Goal: Task Accomplishment & Management: Manage account settings

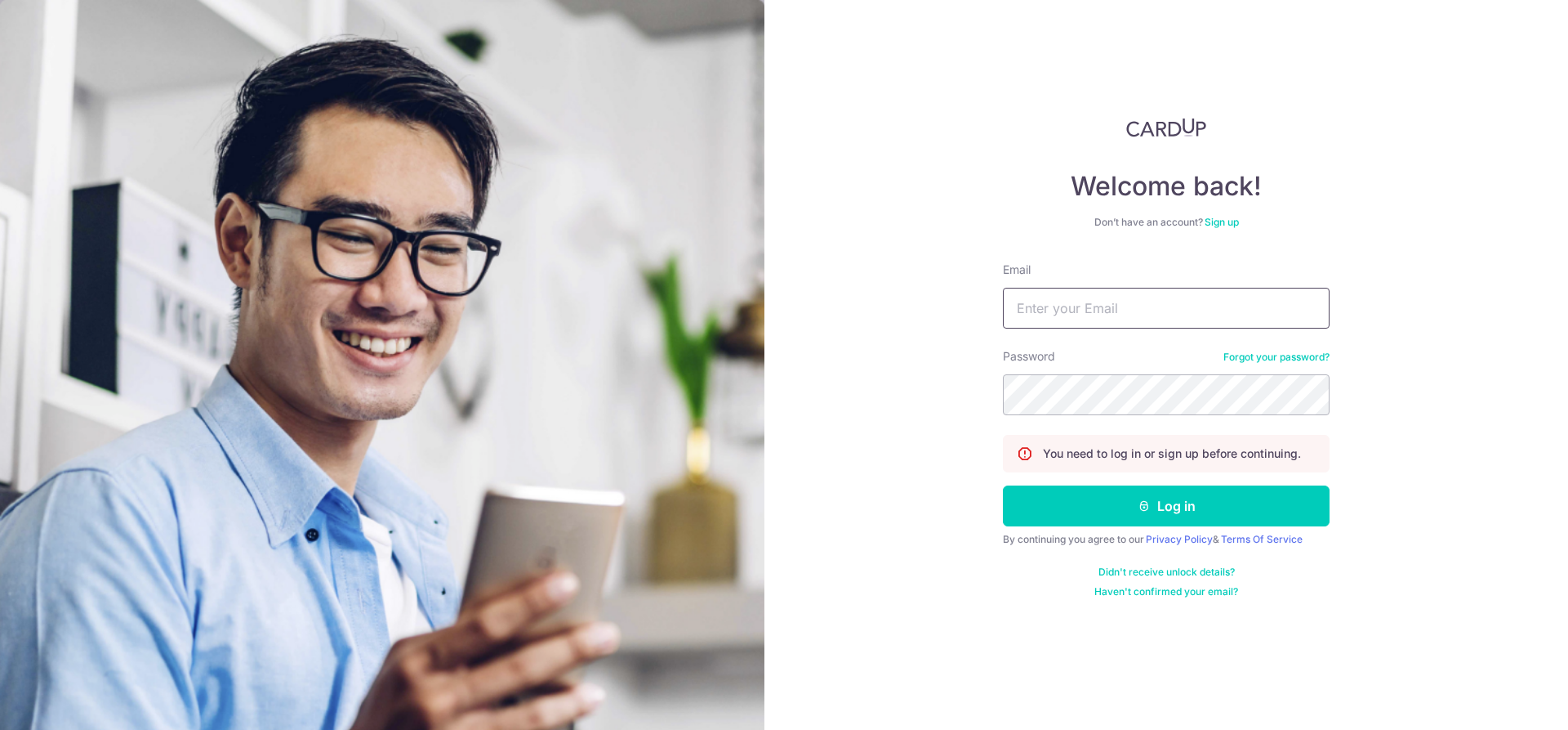
type input "[EMAIL_ADDRESS][DOMAIN_NAME]"
click at [1003, 485] on button "Log in" at bounding box center [1166, 506] width 327 height 41
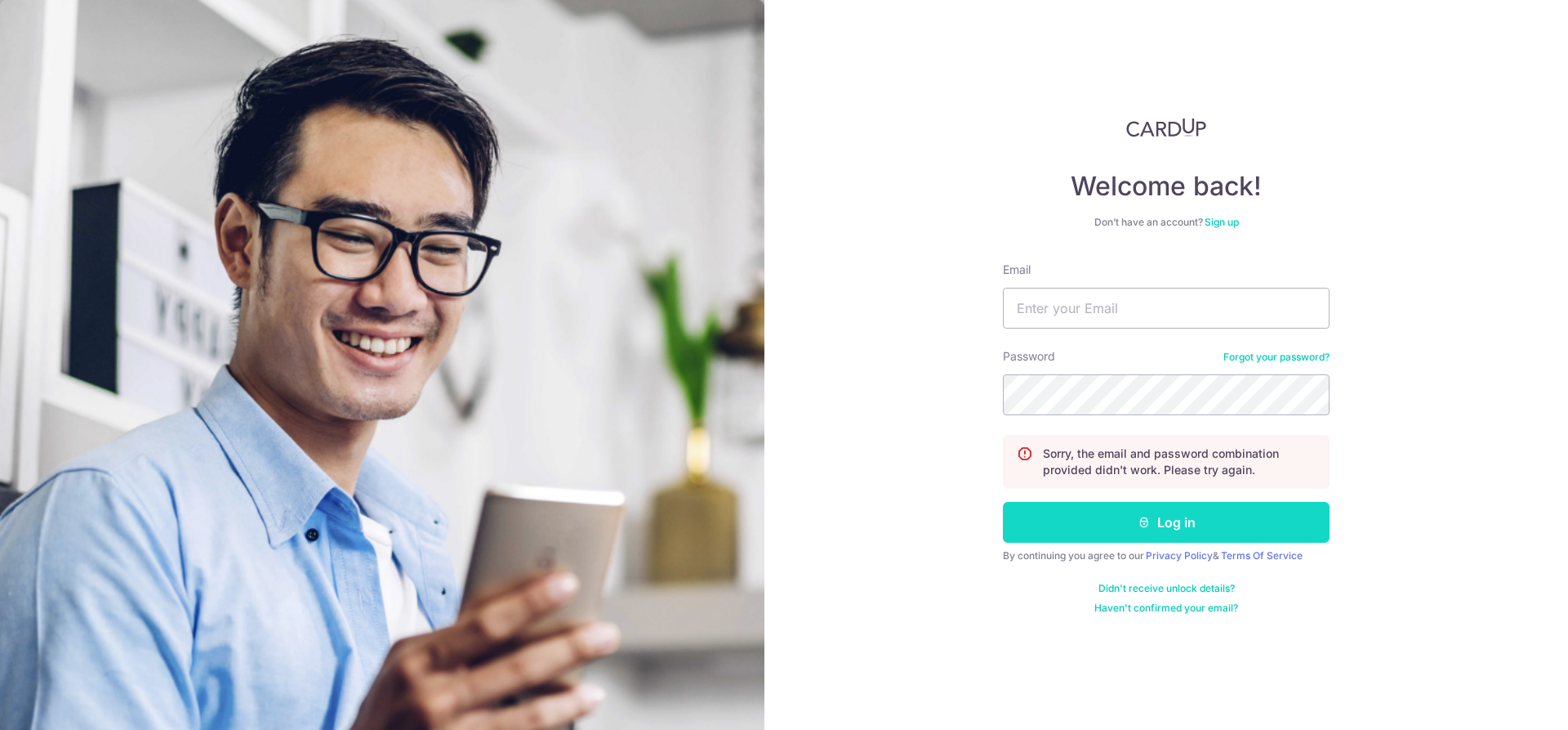
click at [1086, 518] on button "Log in" at bounding box center [1166, 523] width 327 height 41
click at [1278, 361] on link "Forgot your password?" at bounding box center [1277, 357] width 106 height 13
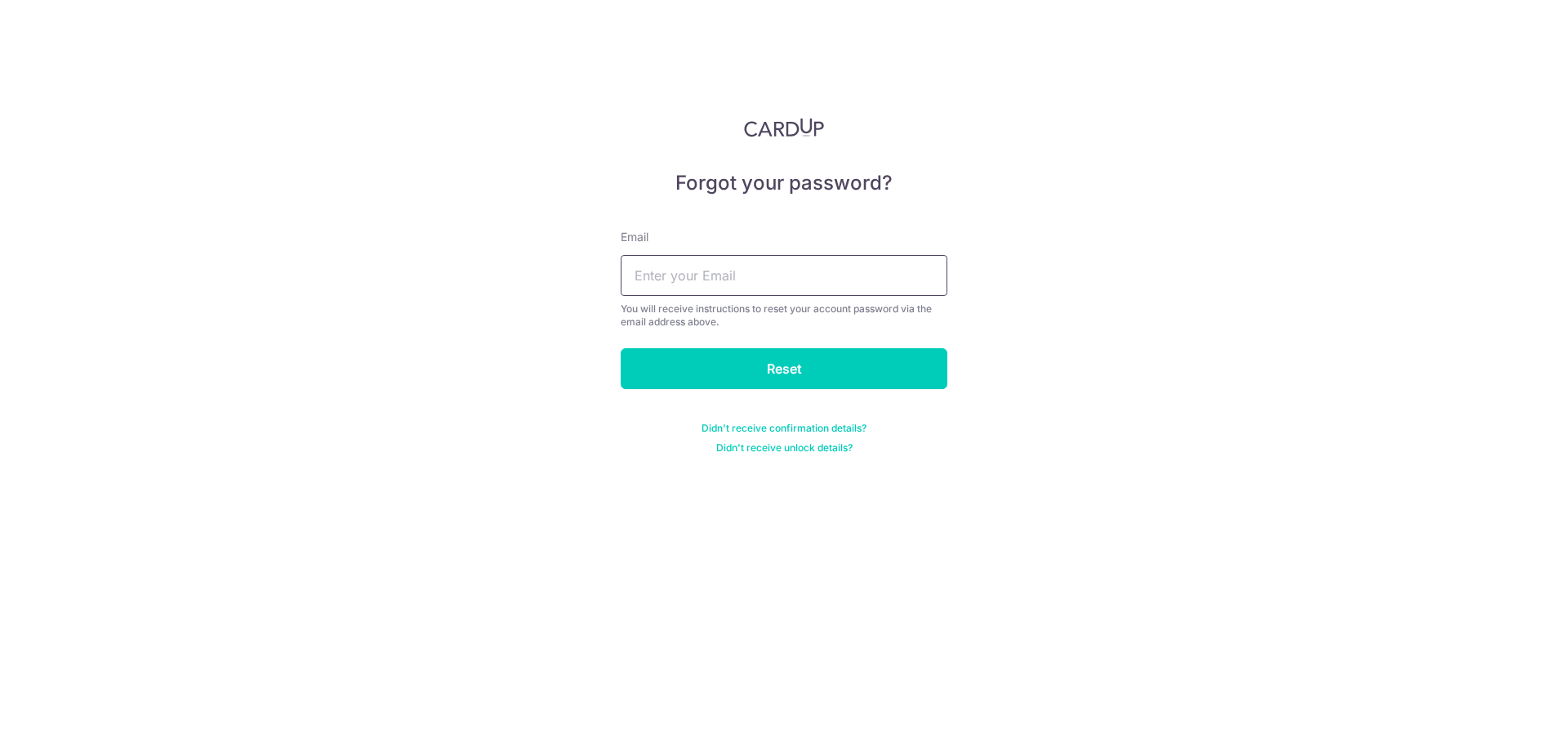
click at [763, 274] on input "text" at bounding box center [784, 275] width 327 height 41
type input "[EMAIL_ADDRESS][DOMAIN_NAME]"
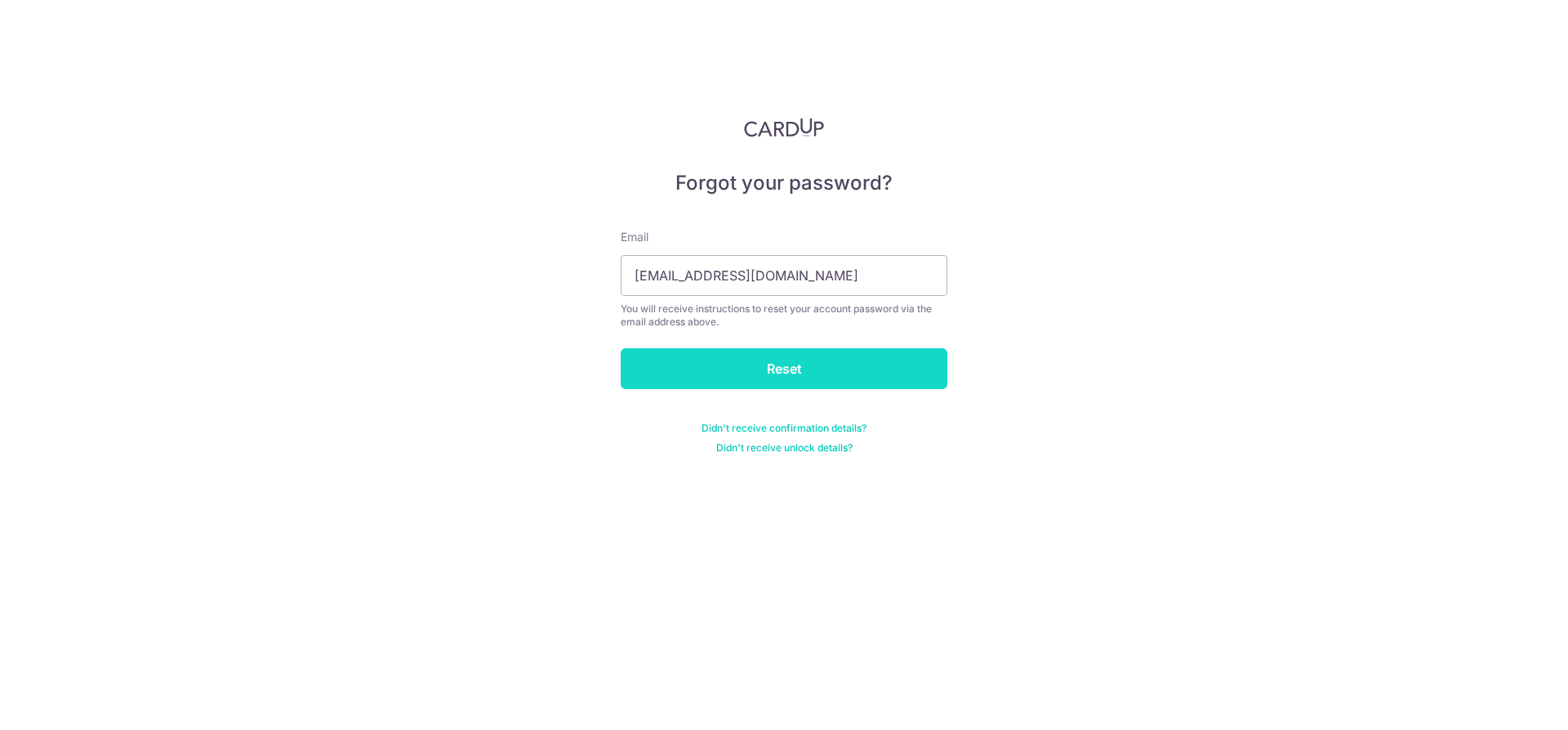
click at [690, 375] on input "Reset" at bounding box center [784, 368] width 327 height 41
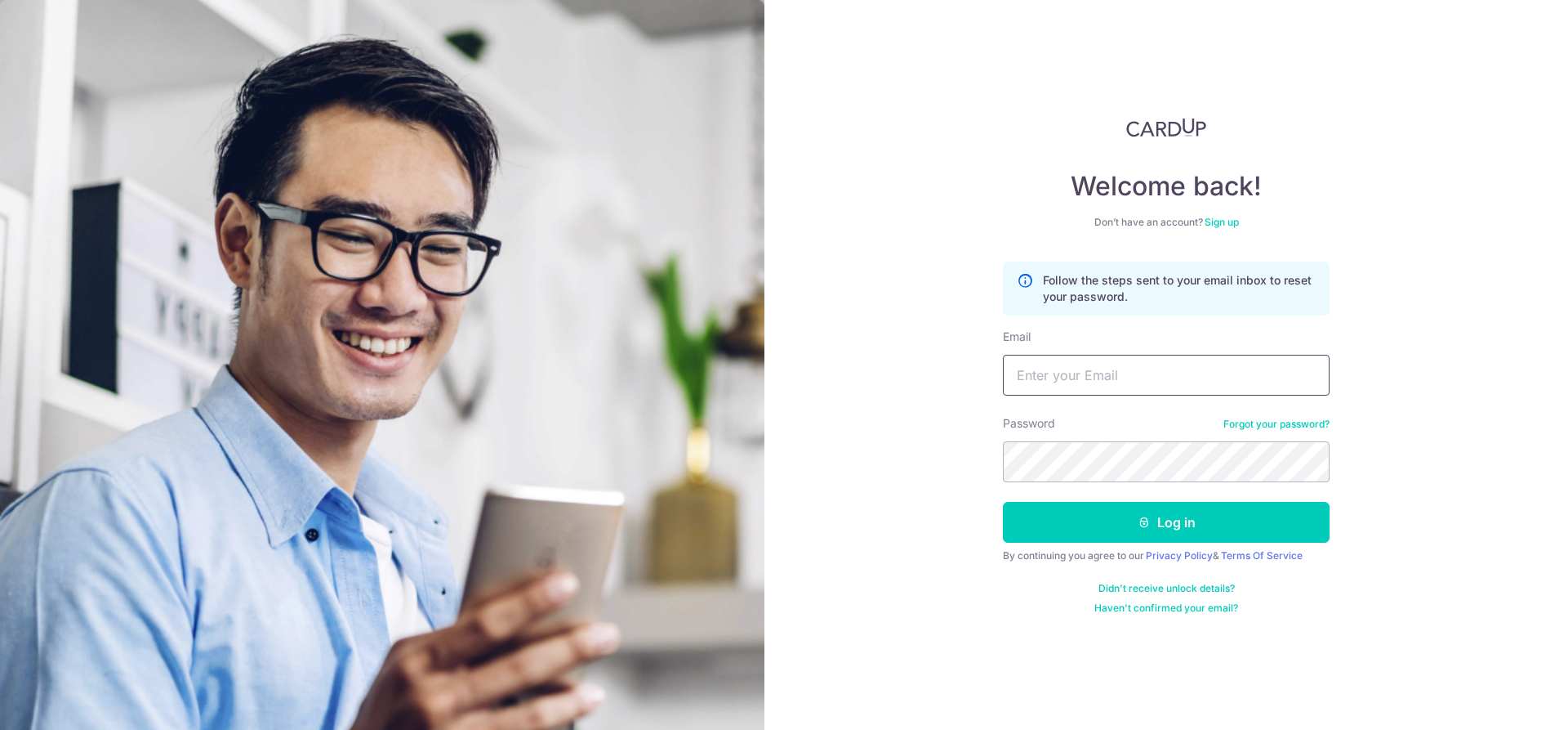
click at [1072, 366] on input "Email" at bounding box center [1166, 375] width 327 height 41
type input "[EMAIL_ADDRESS][DOMAIN_NAME]"
click at [409, 400] on section "Welcome back! Don’t have an account? Sign up Follow the steps sent to your emai…" at bounding box center [784, 365] width 1568 height 730
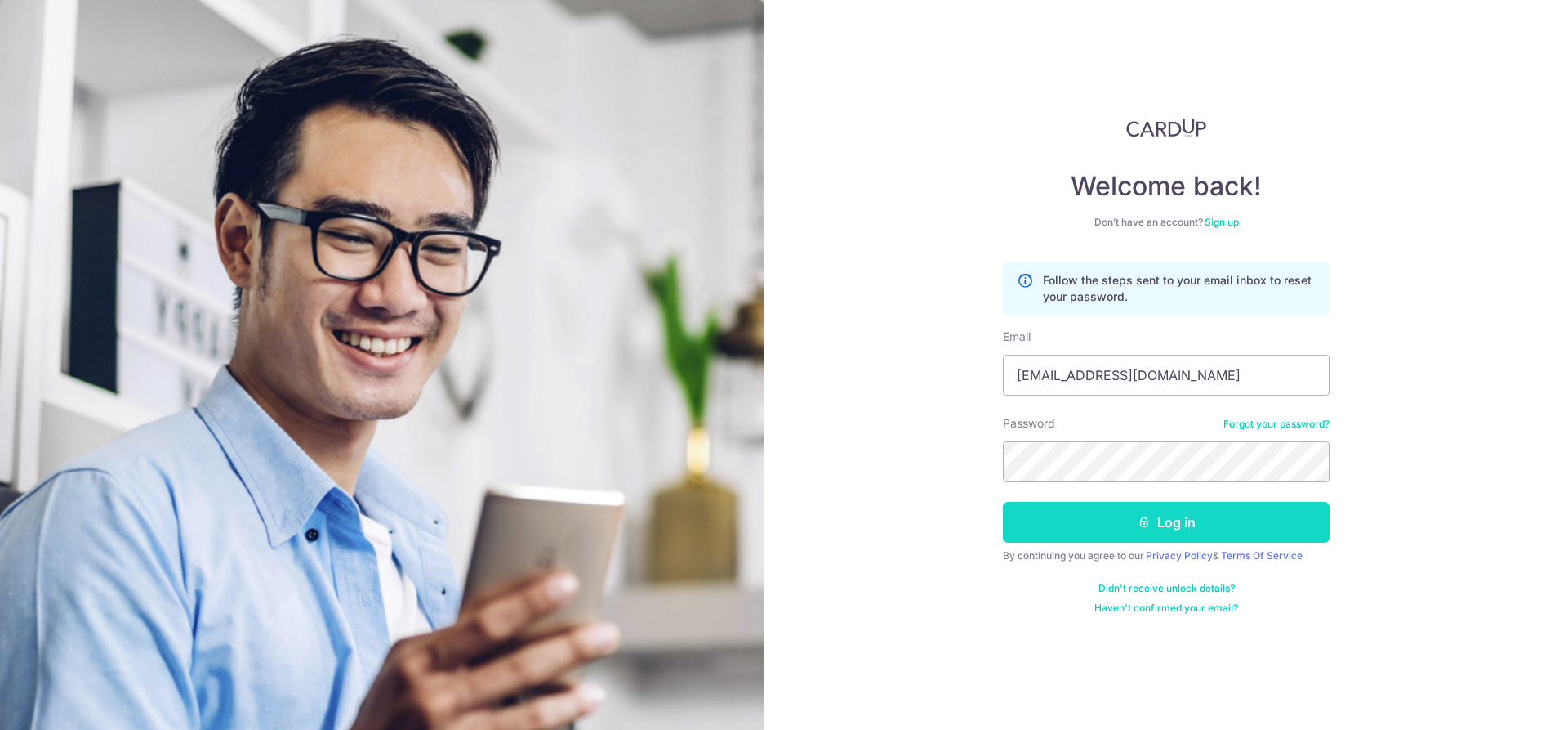
click at [1102, 528] on button "Log in" at bounding box center [1166, 523] width 327 height 41
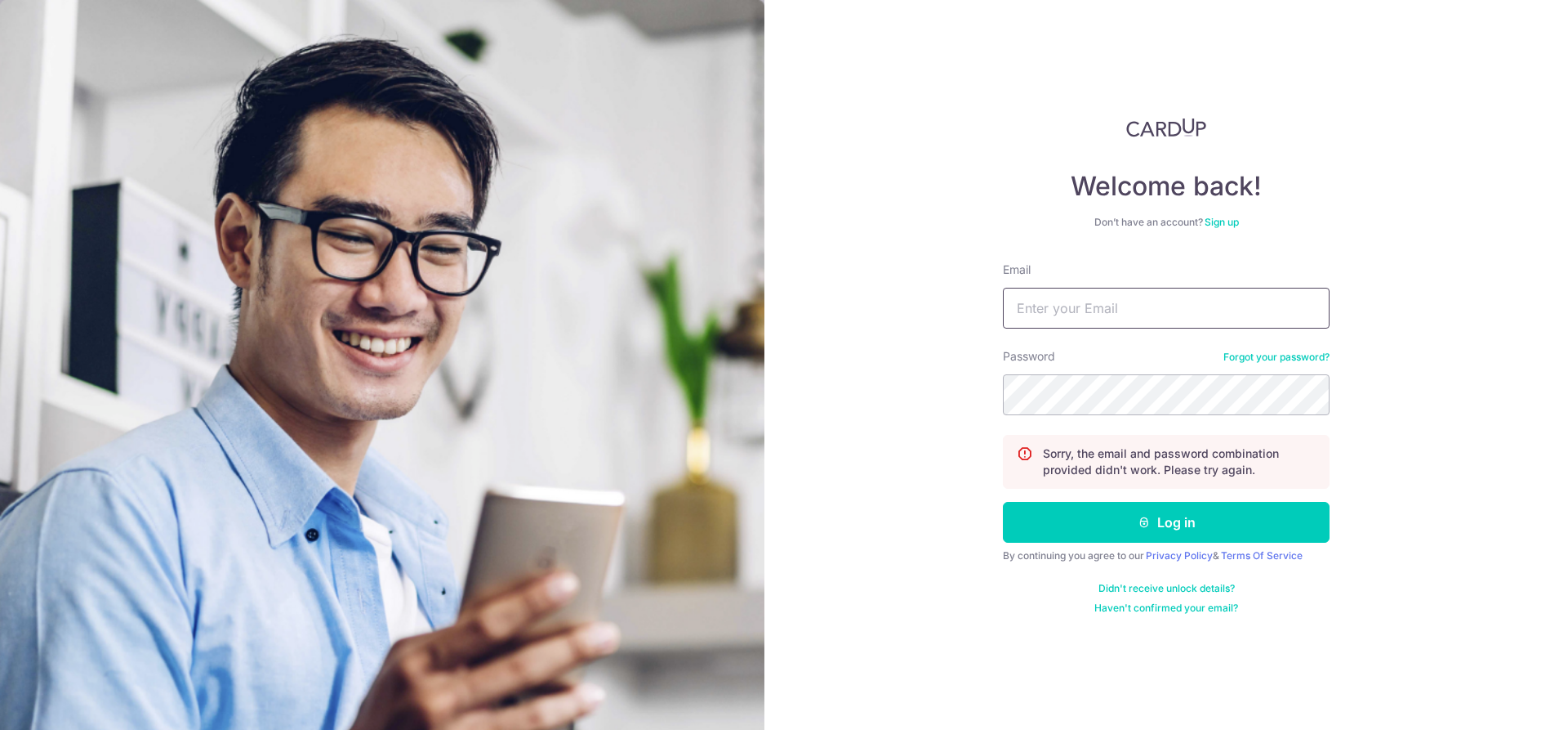
click at [1145, 307] on input "Email" at bounding box center [1166, 309] width 327 height 41
type input "[EMAIL_ADDRESS][DOMAIN_NAME]"
click at [1003, 502] on button "Log in" at bounding box center [1166, 523] width 327 height 41
click at [1103, 316] on input "Email" at bounding box center [1166, 309] width 327 height 41
type input "tcy_86@yahoo.com"
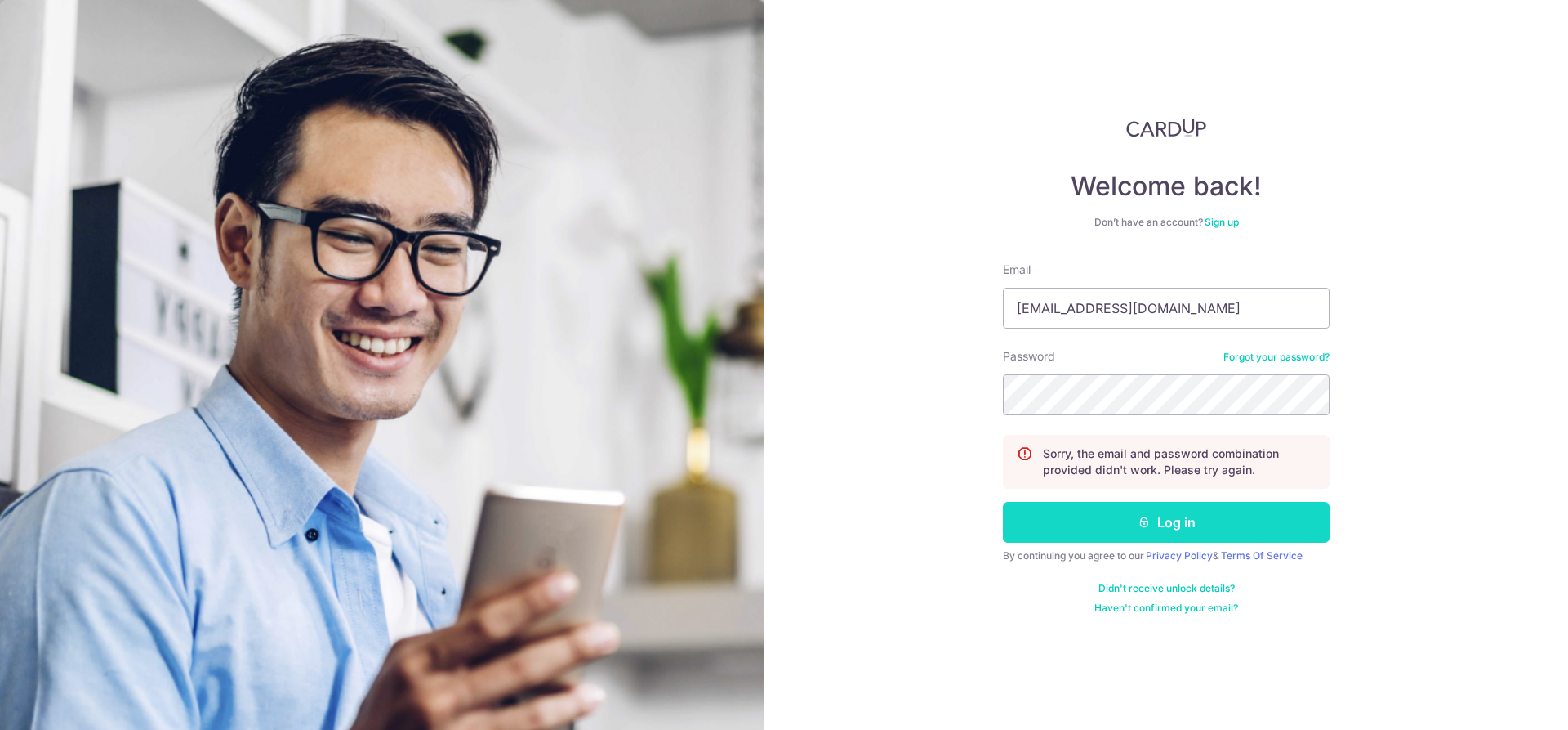
click at [1135, 507] on button "Log in" at bounding box center [1166, 523] width 327 height 41
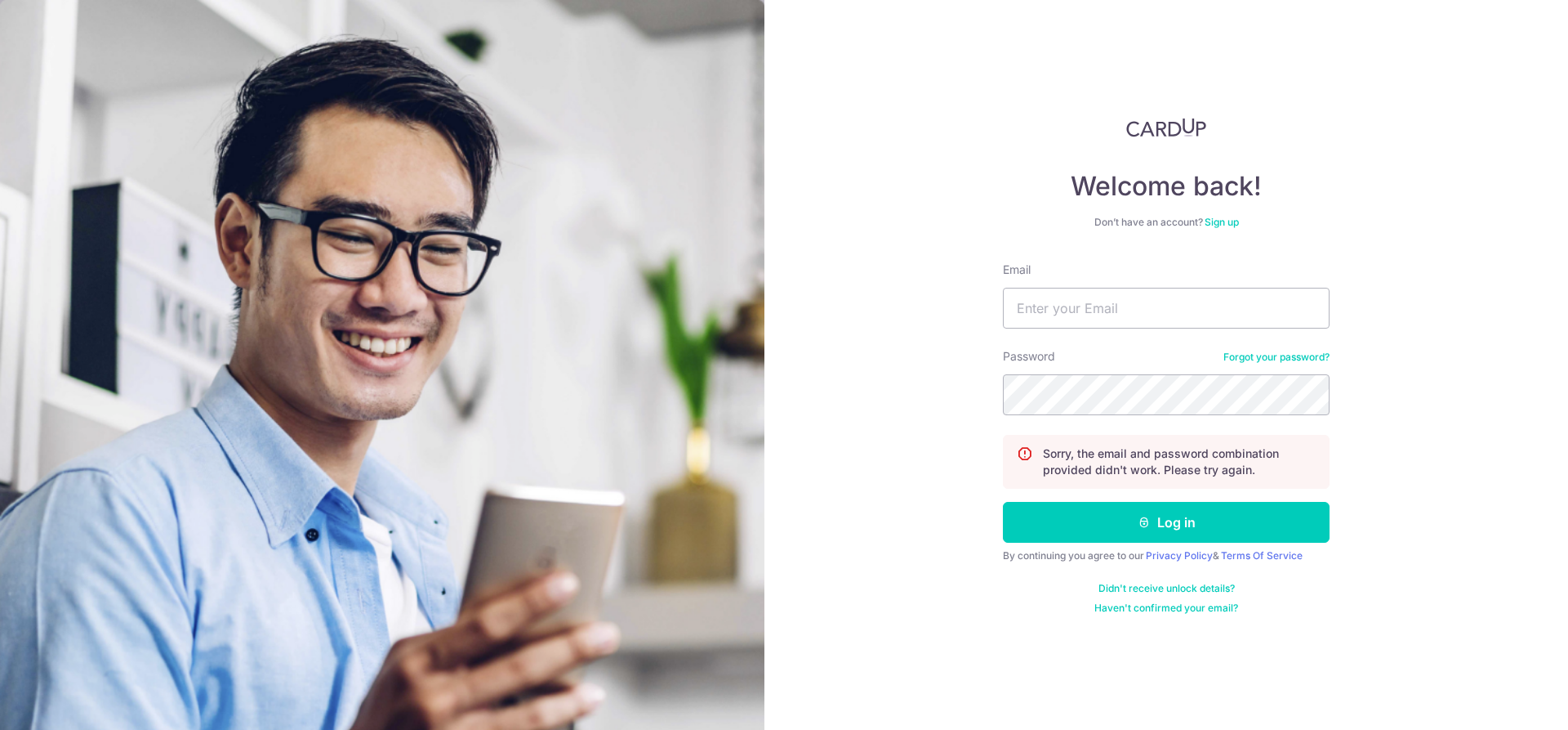
click at [1284, 355] on link "Forgot your password?" at bounding box center [1277, 357] width 106 height 13
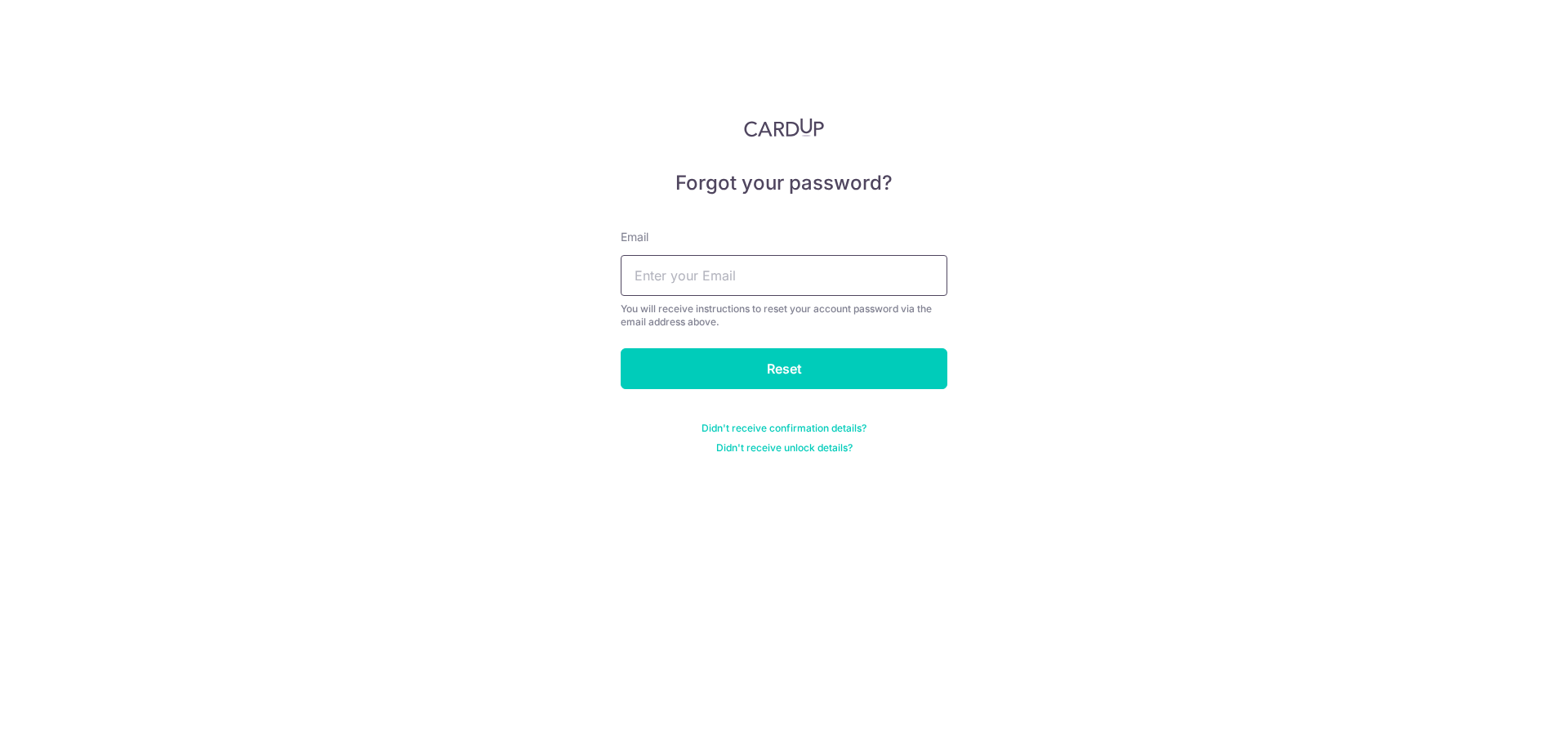
click at [700, 281] on input "text" at bounding box center [784, 275] width 327 height 41
type input "tcy_86@yahoo.com"
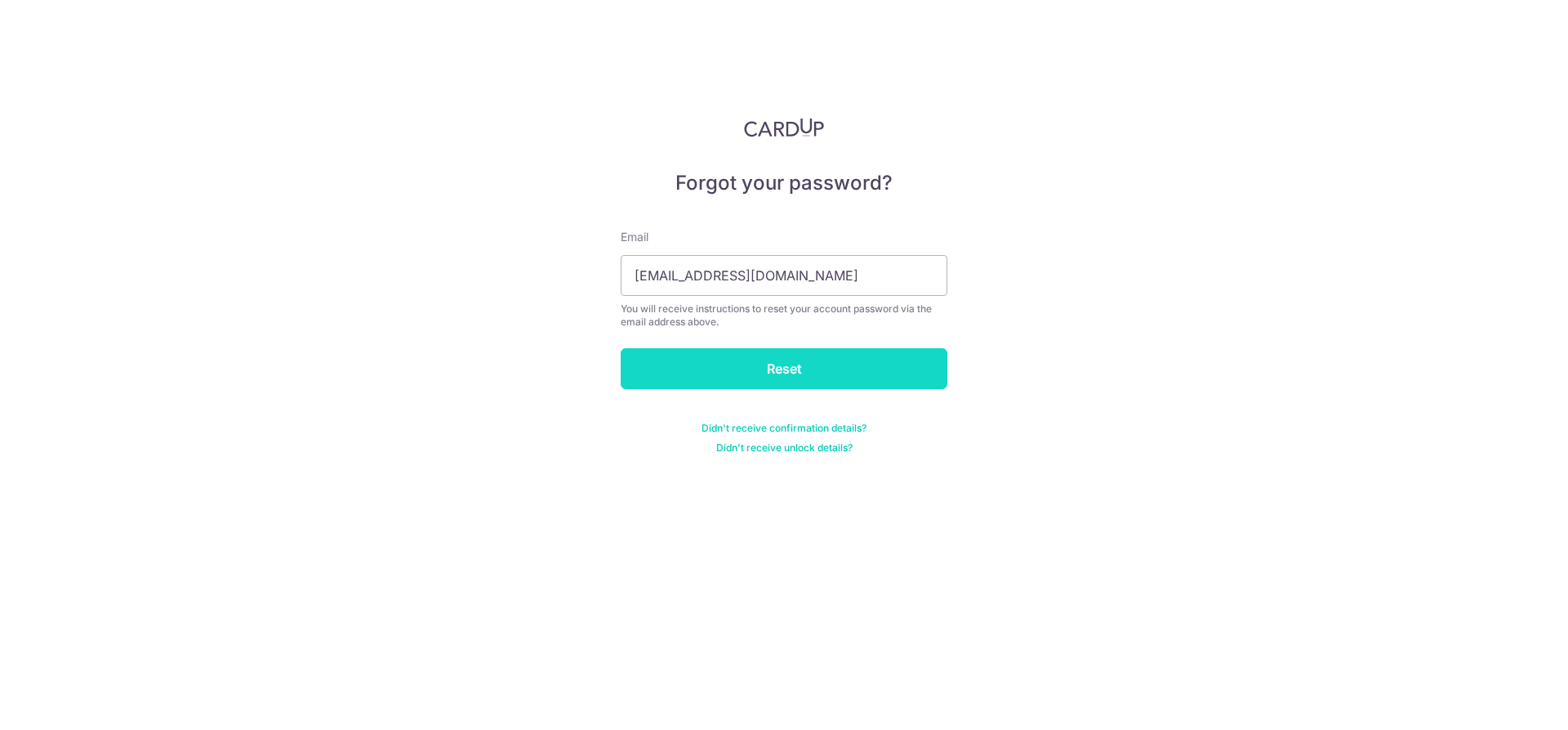
click at [705, 371] on input "Reset" at bounding box center [784, 368] width 327 height 41
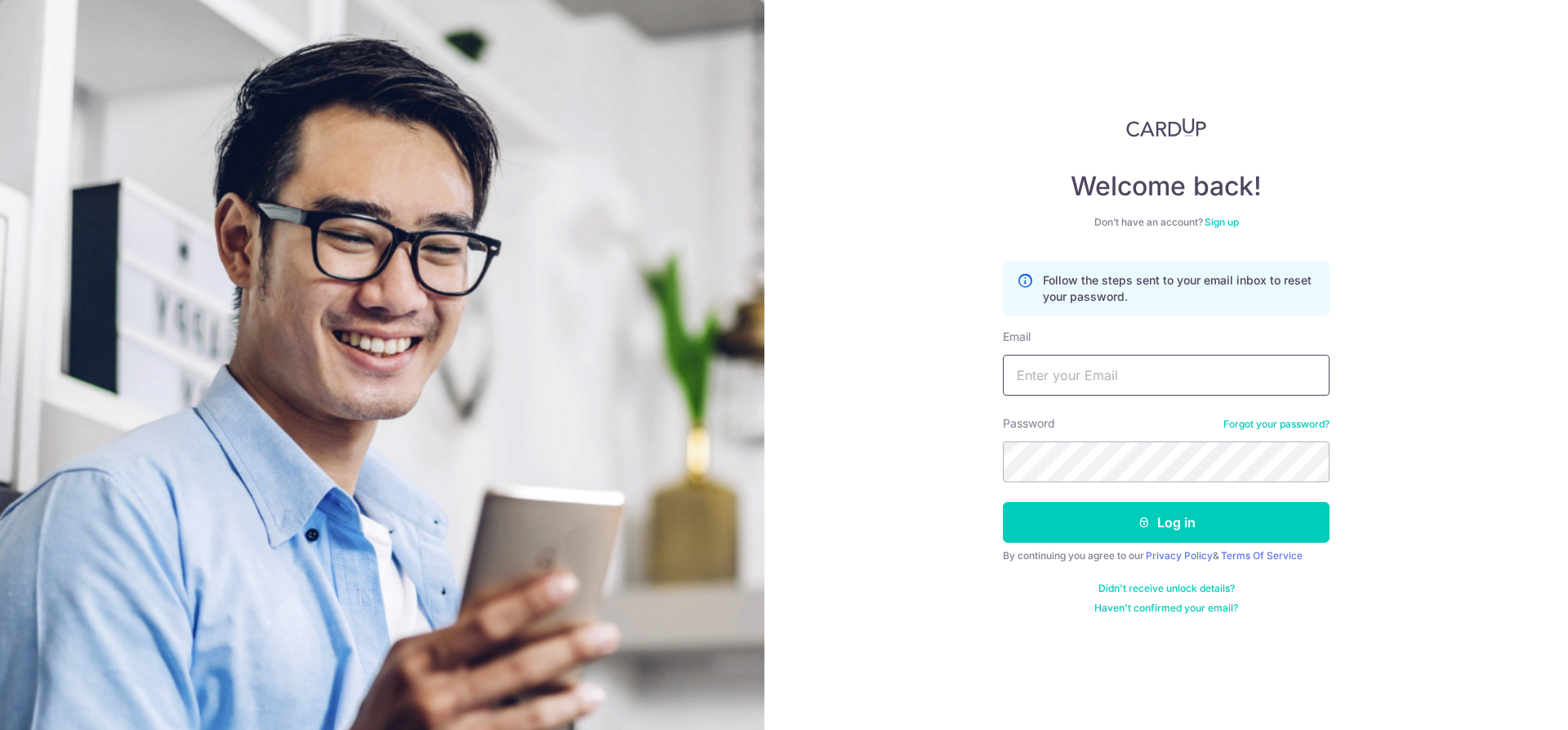
click at [1031, 360] on input "Email" at bounding box center [1166, 375] width 327 height 41
click at [1034, 369] on input "Email" at bounding box center [1166, 375] width 327 height 41
type input "expert128sg@yahoo.com.sg"
click at [1003, 502] on button "Log in" at bounding box center [1166, 523] width 327 height 41
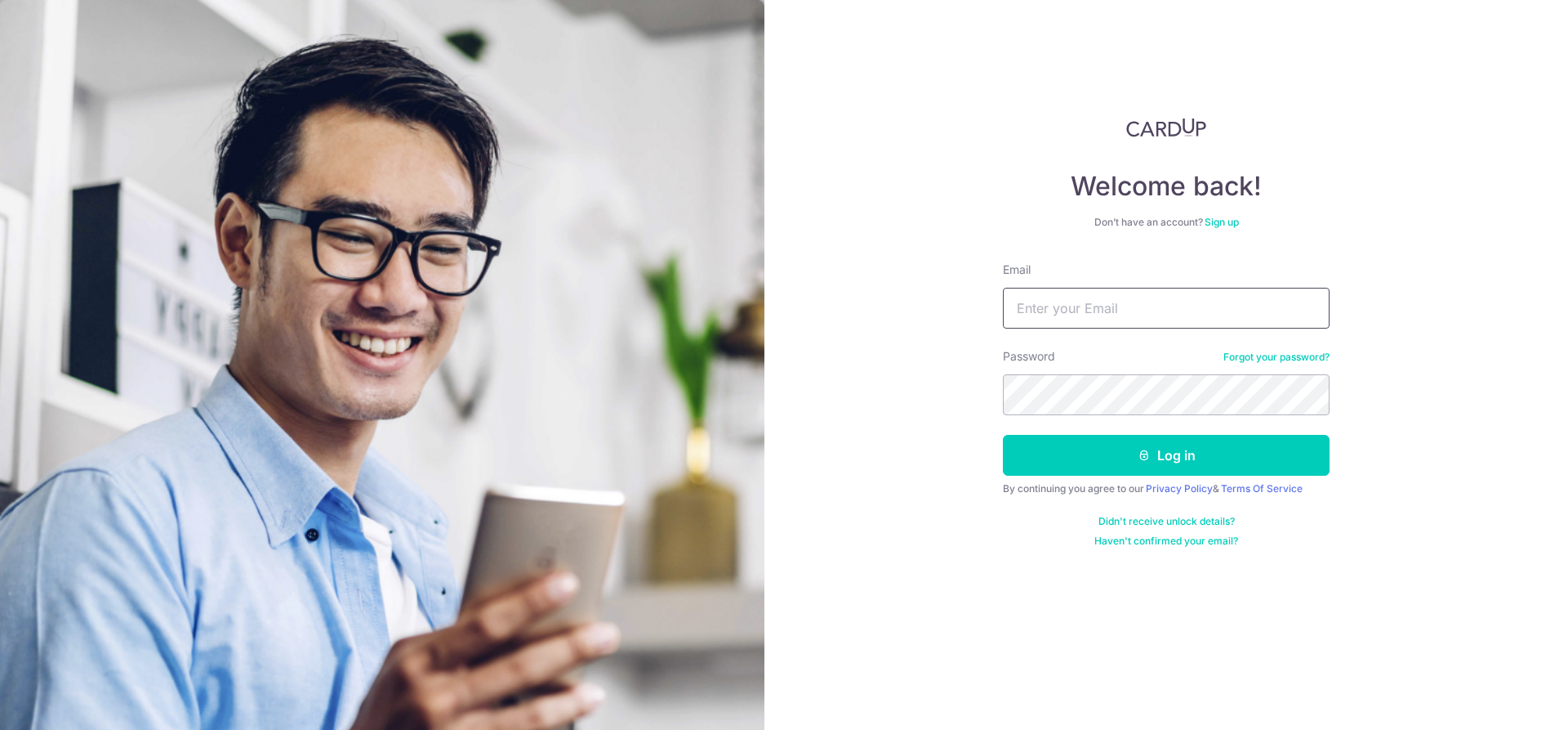
click at [1103, 318] on input "Email" at bounding box center [1166, 309] width 327 height 41
type input "tcy_86@yahoo.com"
click at [1003, 434] on button "Log in" at bounding box center [1166, 455] width 327 height 41
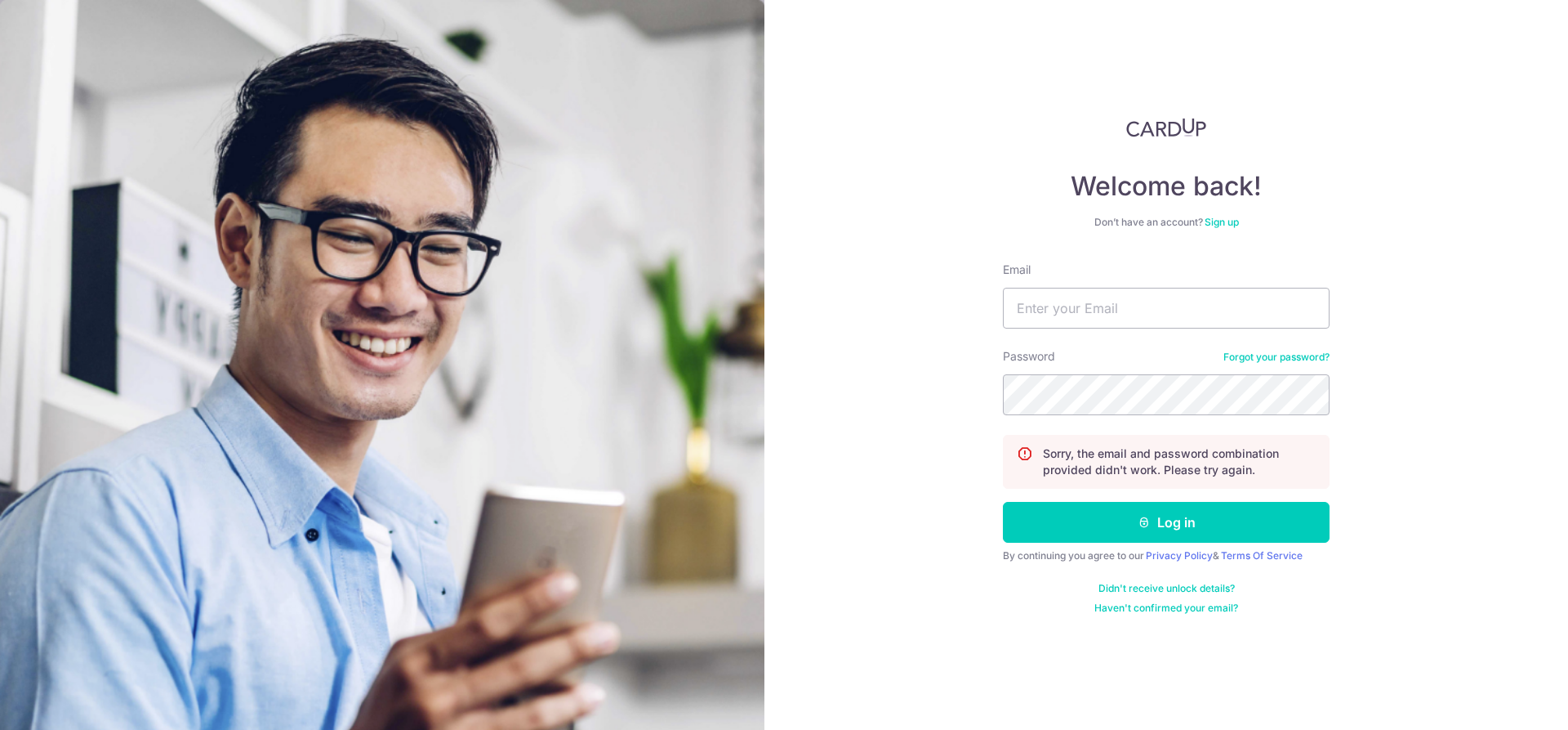
type input "[EMAIL_ADDRESS][DOMAIN_NAME]"
click at [1003, 502] on button "Log in" at bounding box center [1166, 523] width 327 height 41
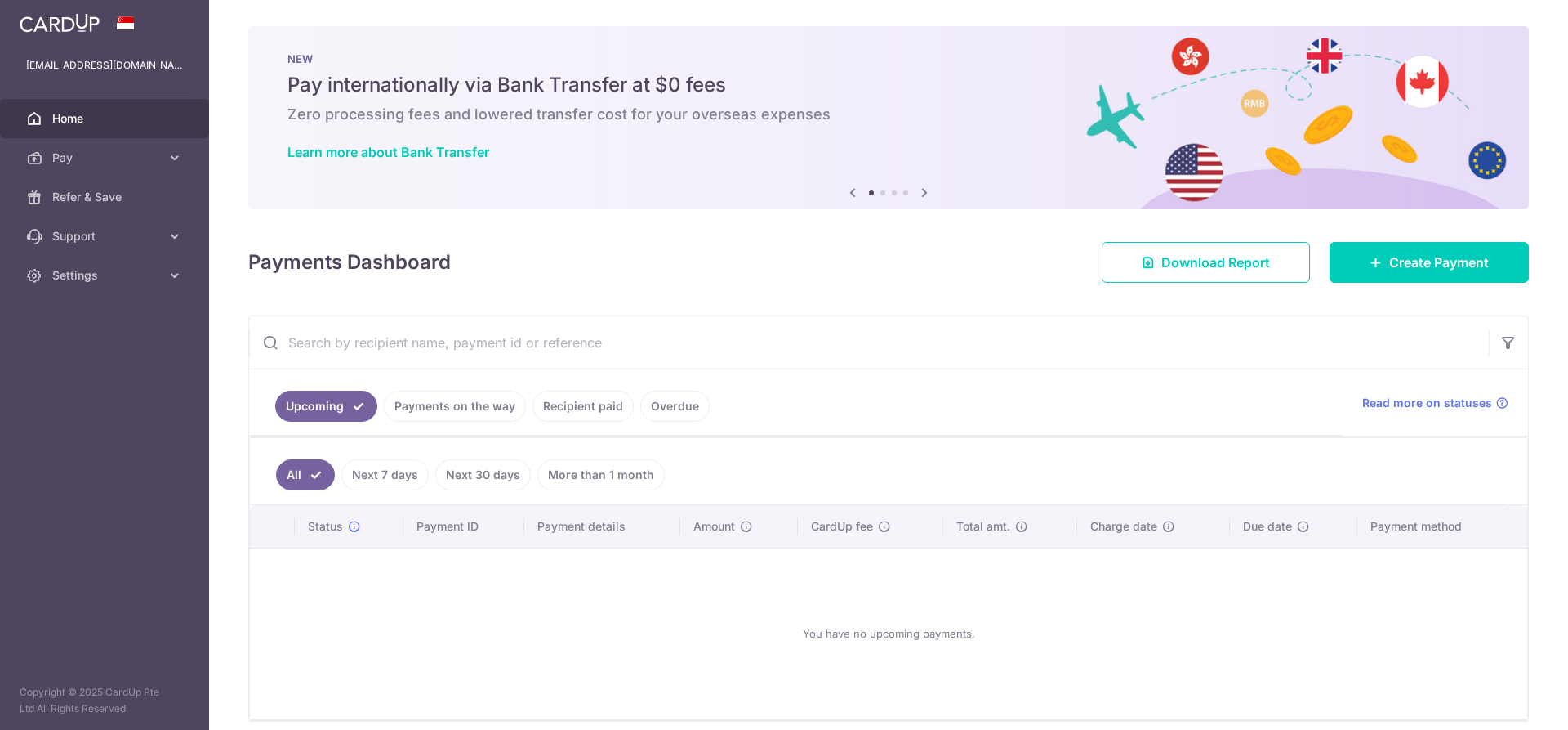
scroll to position [69, 0]
